Goal: Navigation & Orientation: Go to known website

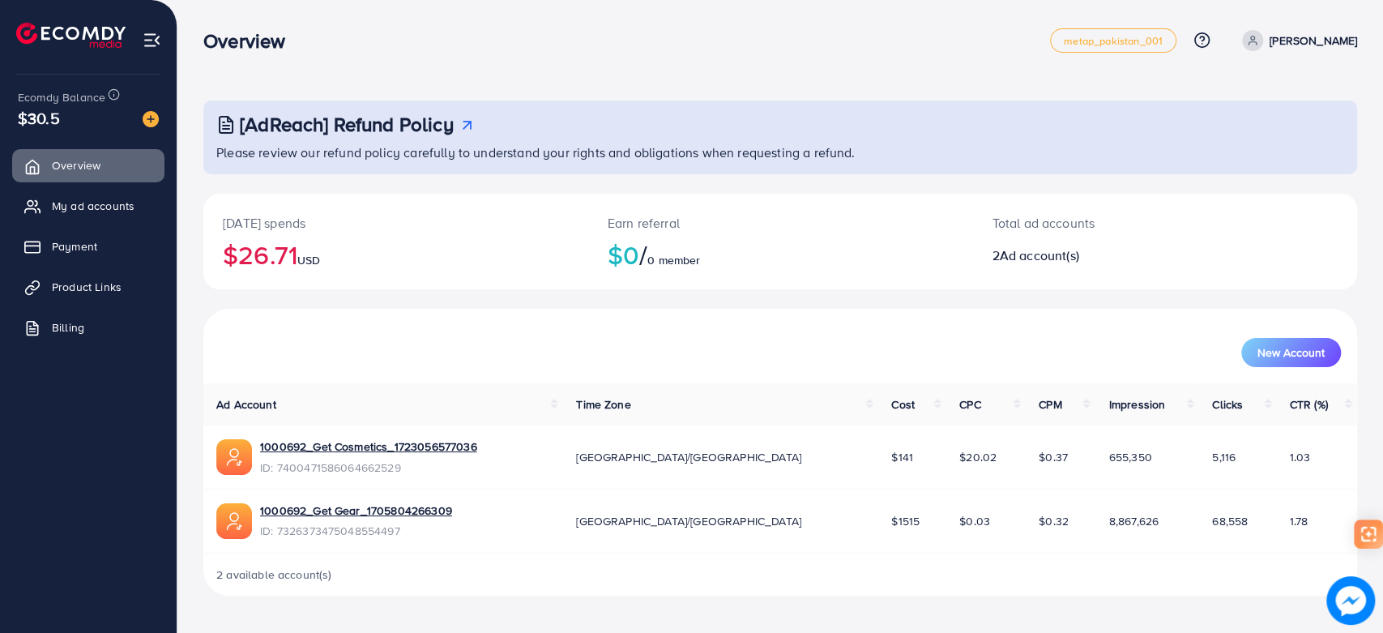
click at [1341, 606] on img at bounding box center [1350, 600] width 49 height 49
